Goal: Consume media (video, audio)

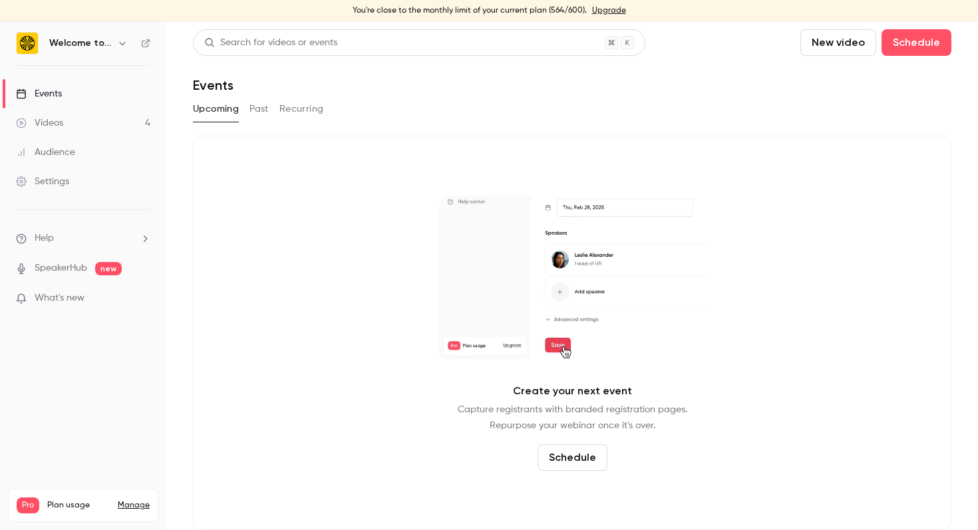
click at [262, 115] on button "Past" at bounding box center [259, 108] width 19 height 21
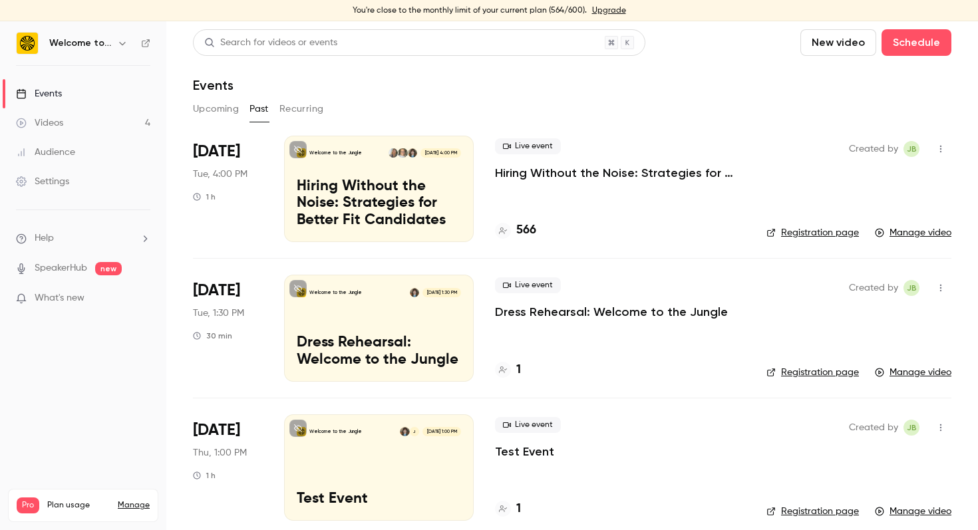
click at [546, 189] on div "Live event Hiring Without the Noise: Strategies for Better Fit Candidates 566" at bounding box center [620, 189] width 250 height 106
click at [551, 161] on div "Live event Hiring Without the Noise: Strategies for Better Fit Candidates" at bounding box center [620, 159] width 250 height 43
click at [387, 185] on p "Hiring Without the Noise: Strategies for Better Fit Candidates" at bounding box center [379, 203] width 164 height 51
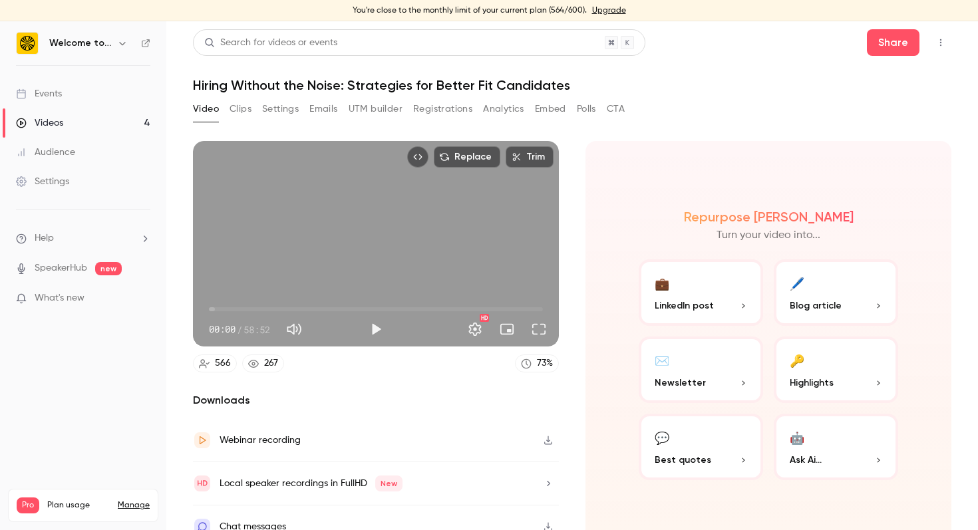
scroll to position [18, 0]
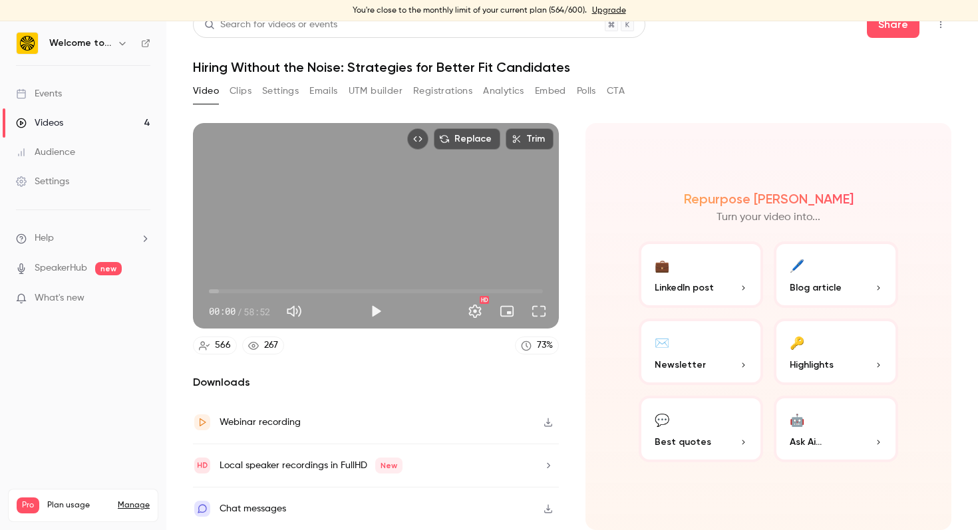
click at [292, 464] on div "Local speaker recordings in FullHD New" at bounding box center [311, 466] width 183 height 16
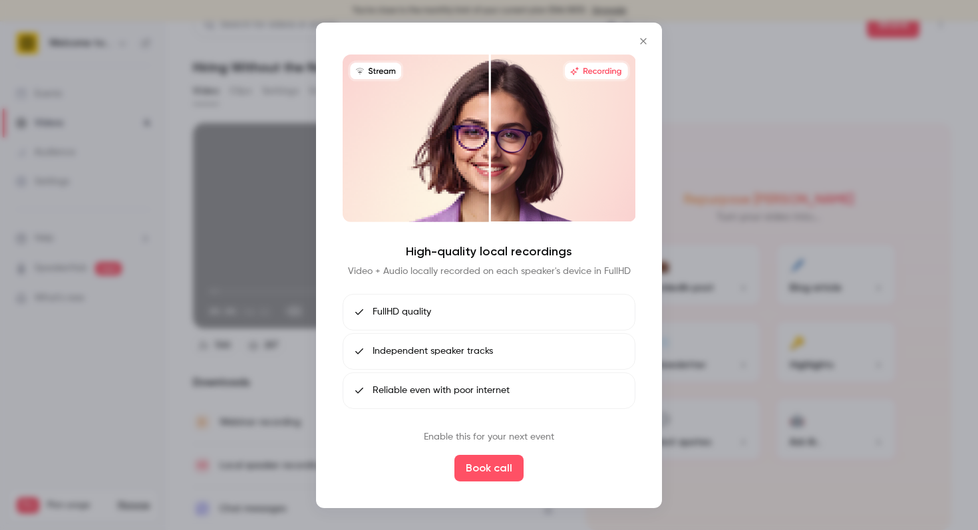
click at [639, 38] on icon "Close" at bounding box center [643, 40] width 16 height 11
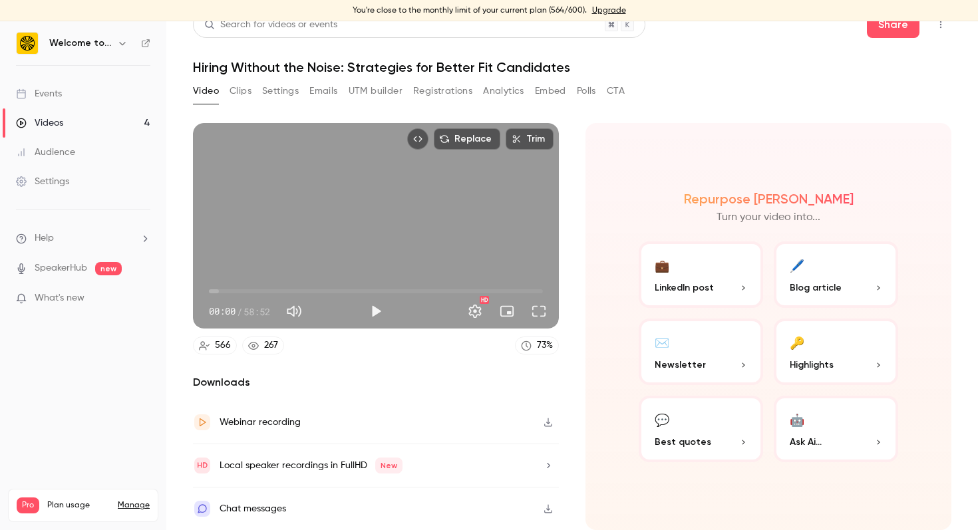
click at [836, 355] on button "🔑 Highlights" at bounding box center [836, 352] width 124 height 67
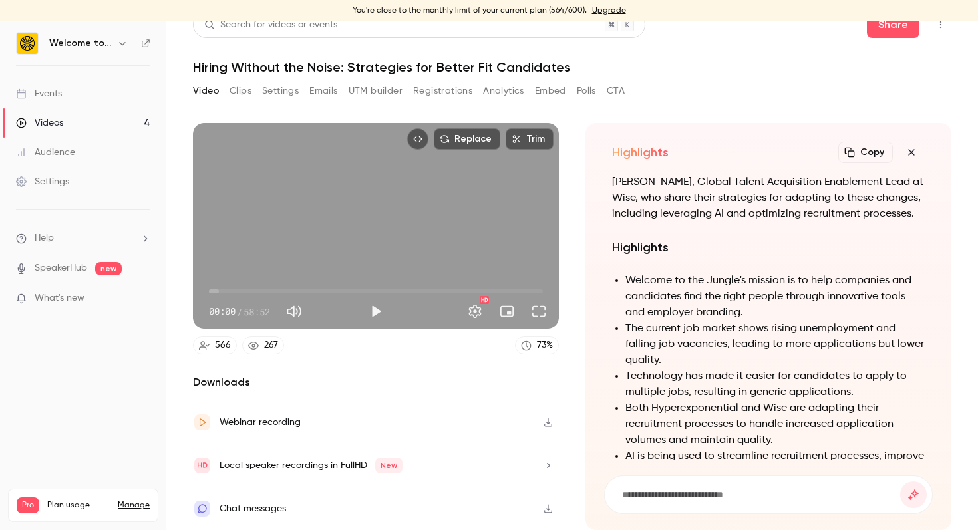
scroll to position [-434, 0]
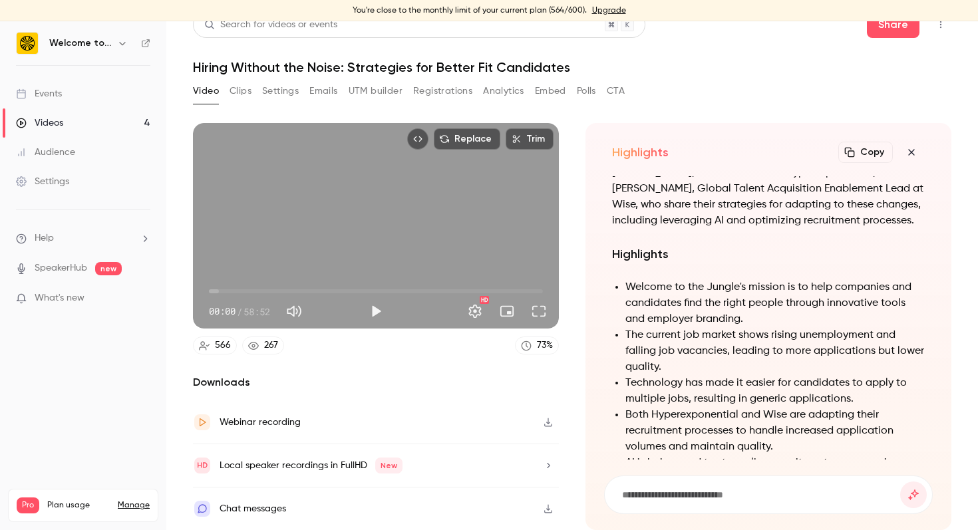
click at [687, 495] on input at bounding box center [760, 495] width 279 height 15
type input "**********"
click at [900, 482] on button "submit" at bounding box center [913, 495] width 27 height 27
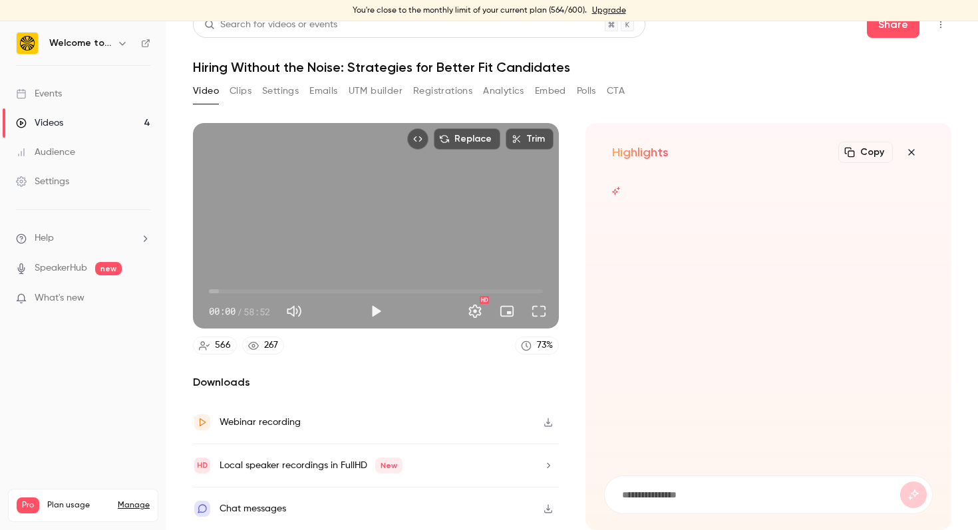
scroll to position [0, 0]
